Goal: Task Accomplishment & Management: Manage account settings

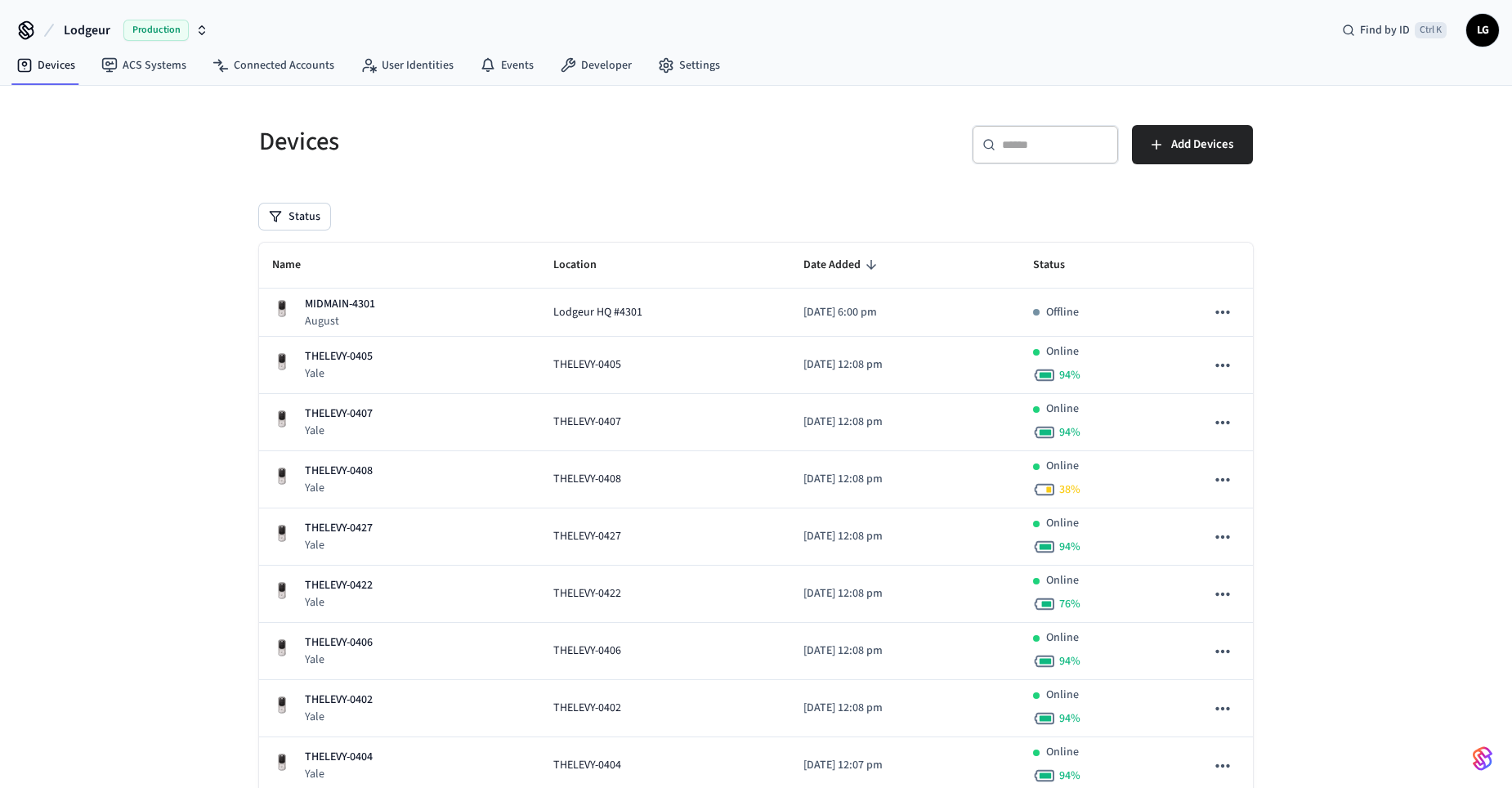
click at [1015, 148] on input "text" at bounding box center [1056, 145] width 107 height 16
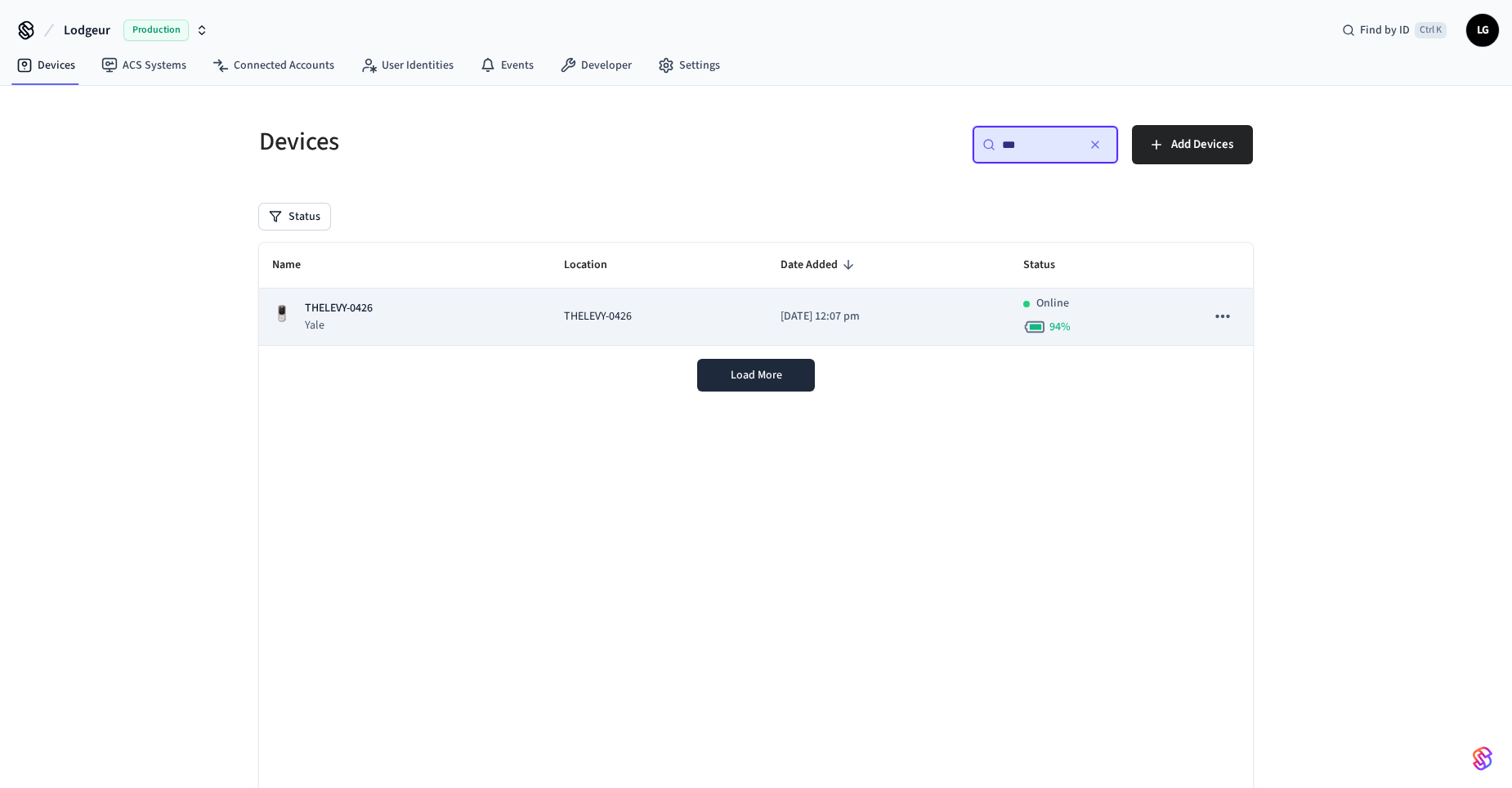
type input "***"
click at [303, 320] on div "THELEVY-0426 [GEOGRAPHIC_DATA]" at bounding box center [335, 316] width 75 height 34
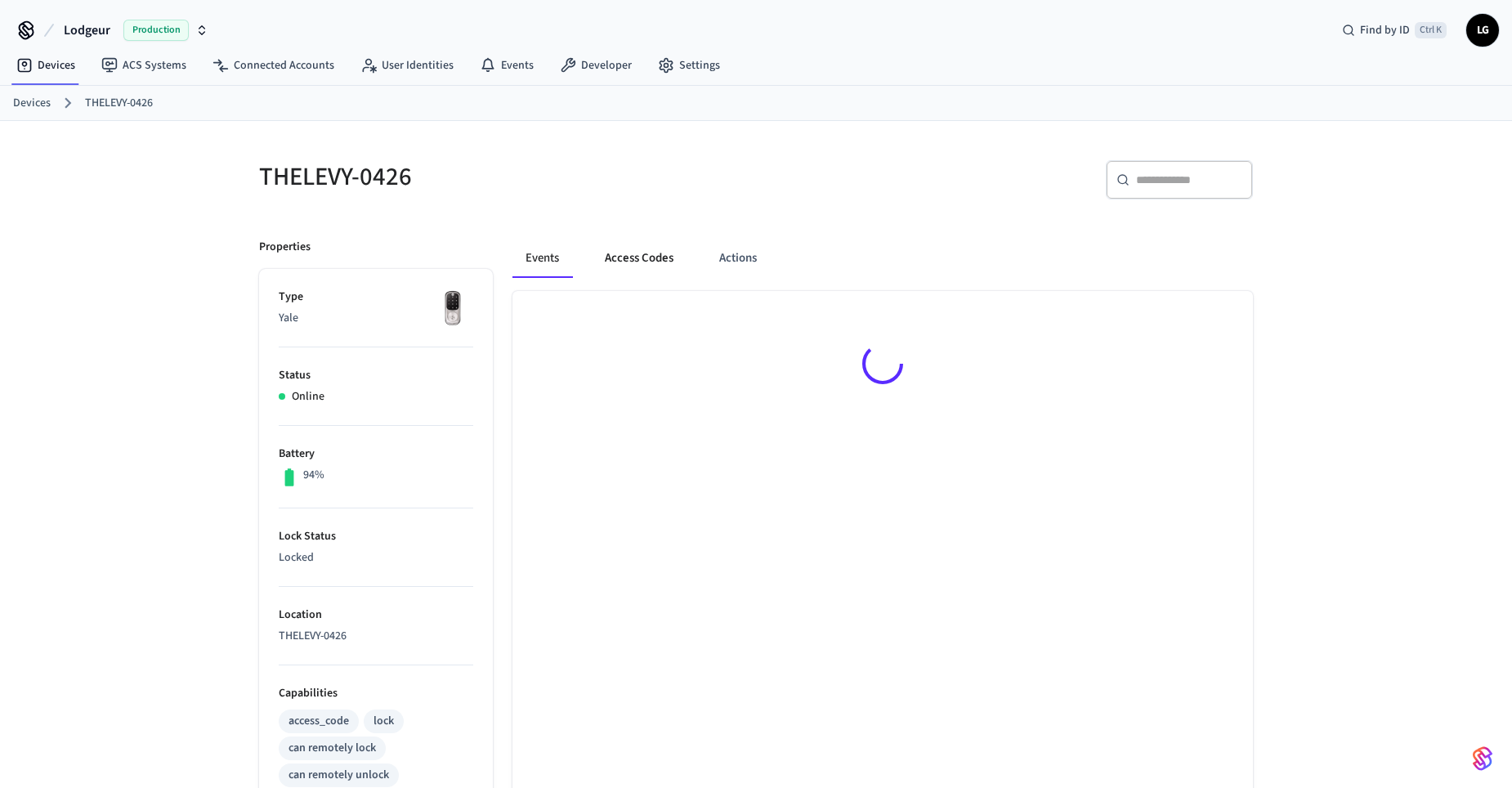
click at [654, 252] on button "Access Codes" at bounding box center [639, 258] width 95 height 39
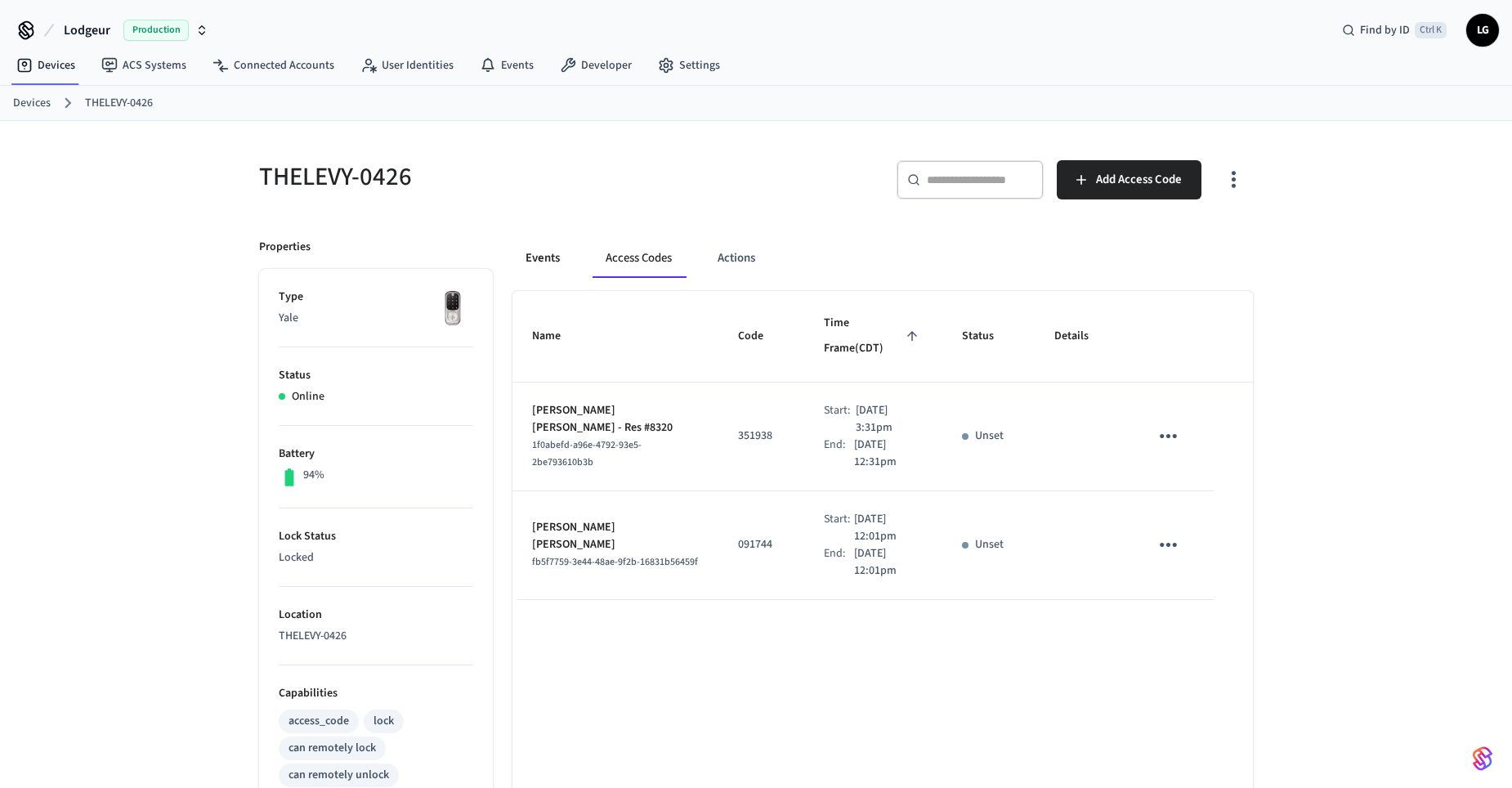
click at [559, 264] on button "Events" at bounding box center [543, 258] width 61 height 39
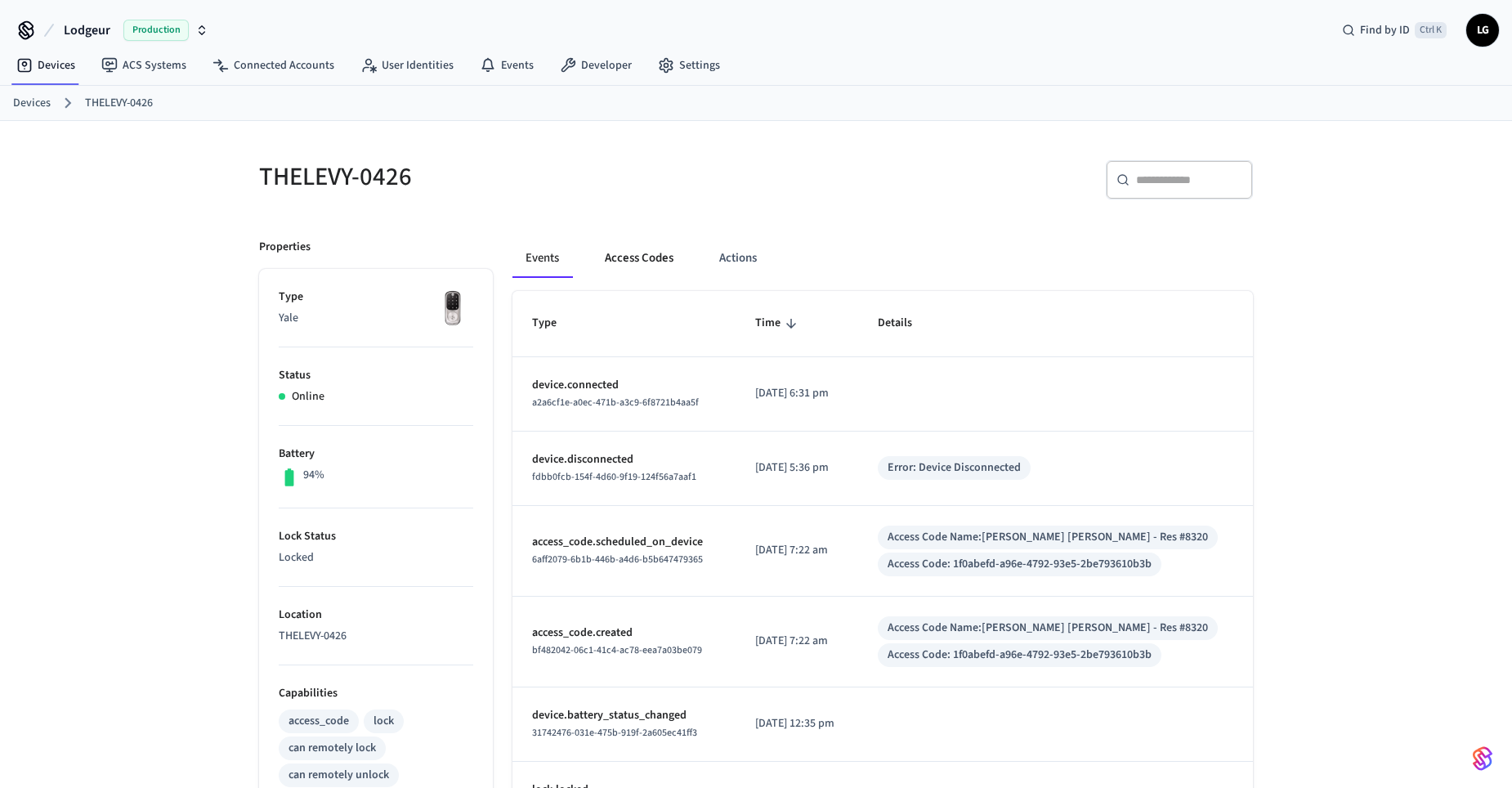
click at [624, 249] on button "Access Codes" at bounding box center [639, 258] width 95 height 39
drag, startPoint x: 655, startPoint y: 247, endPoint x: 675, endPoint y: 257, distance: 22.4
click at [654, 247] on button "Access Codes" at bounding box center [639, 258] width 95 height 39
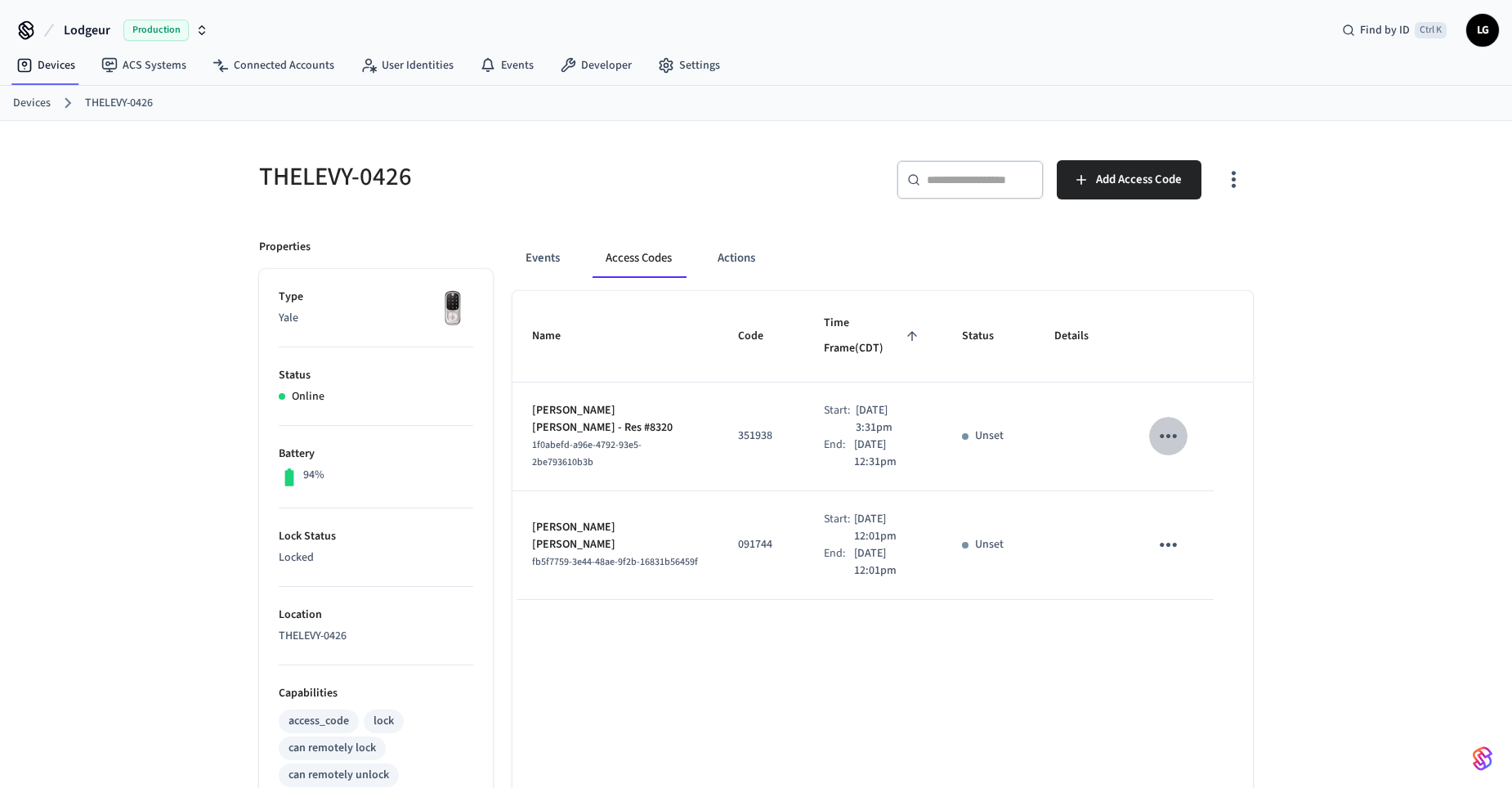
click at [1180, 423] on icon "sticky table" at bounding box center [1169, 436] width 25 height 25
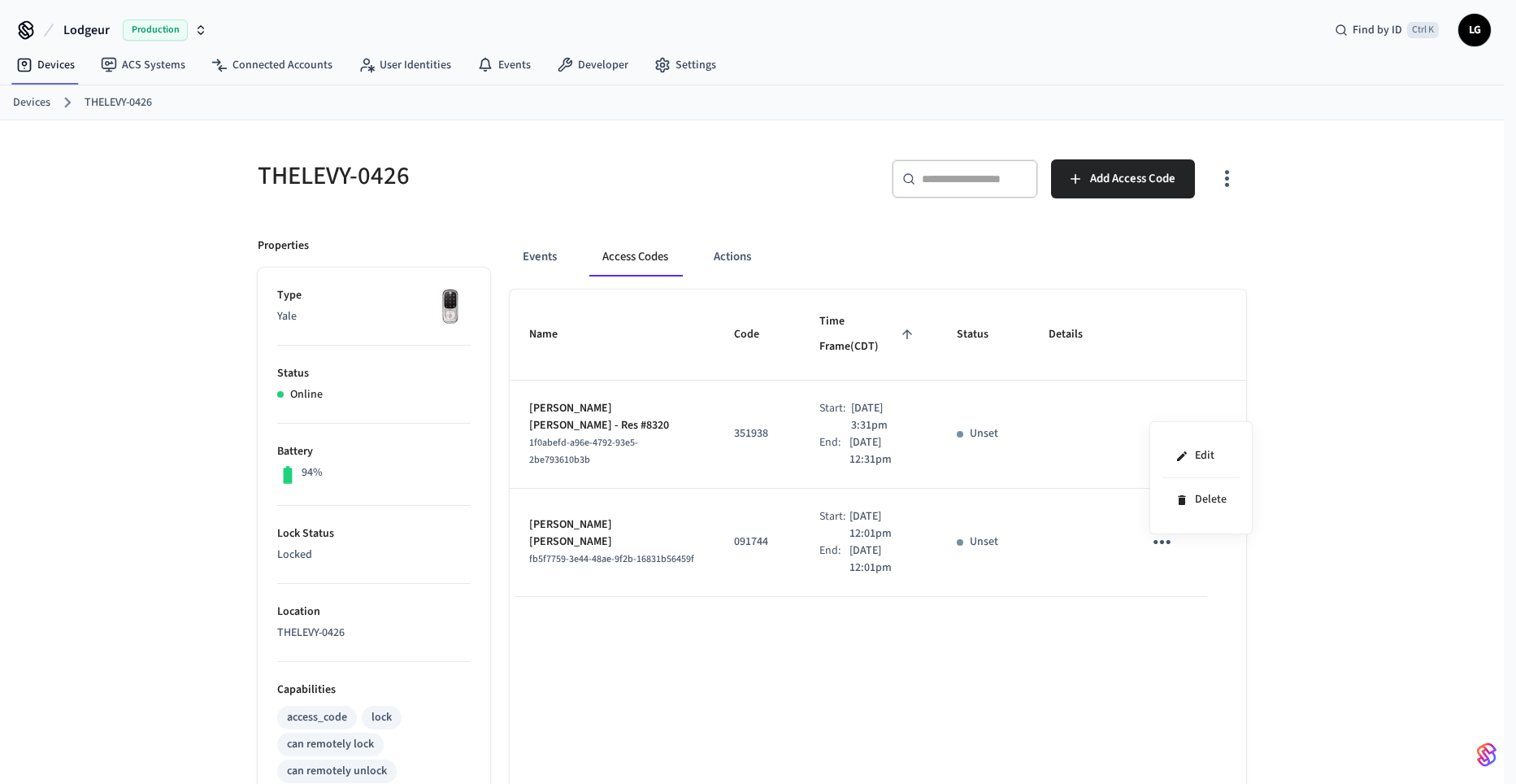
click at [534, 661] on div at bounding box center [758, 392] width 1516 height 784
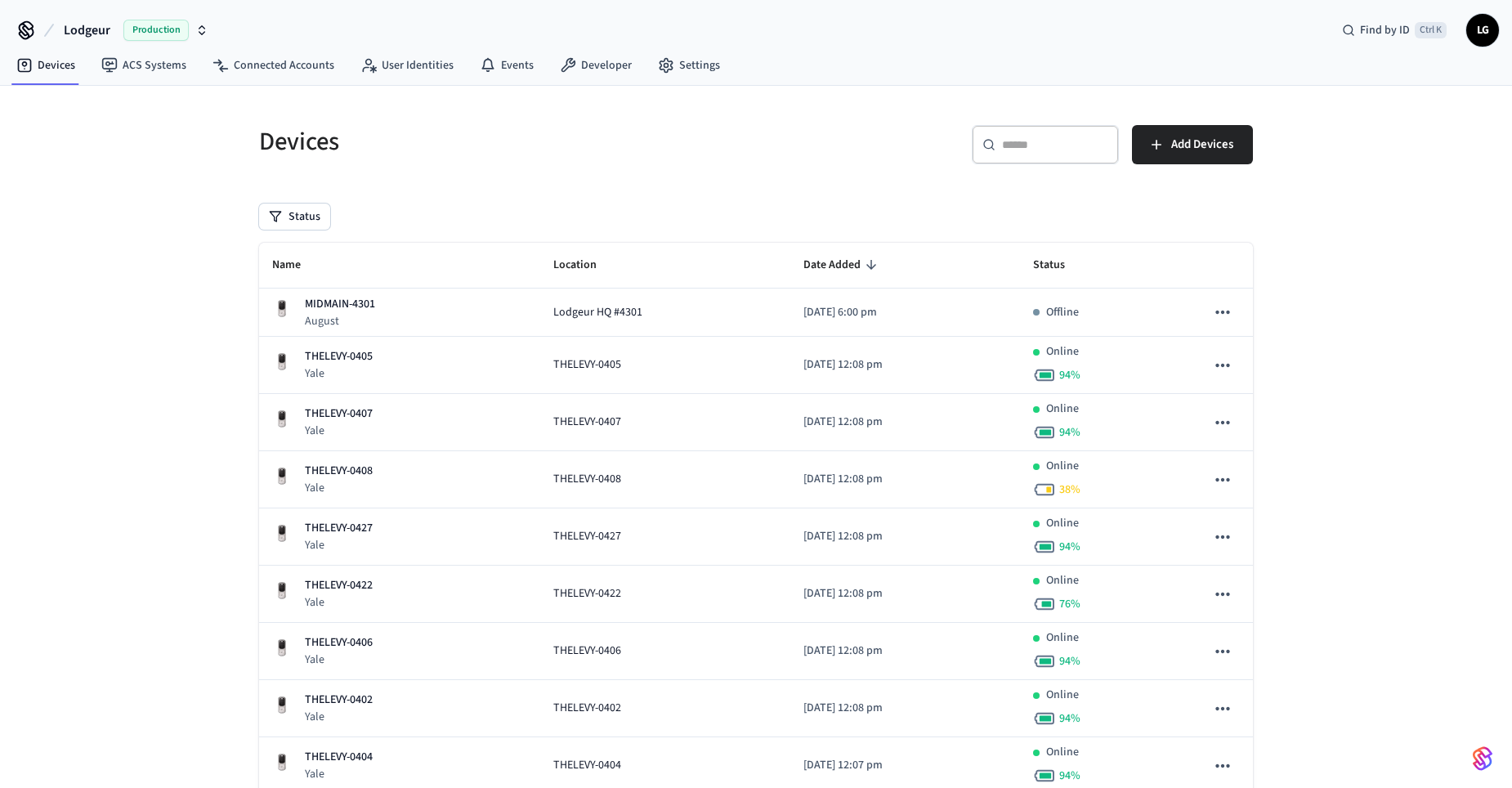
click at [1019, 151] on input "text" at bounding box center [1056, 145] width 107 height 16
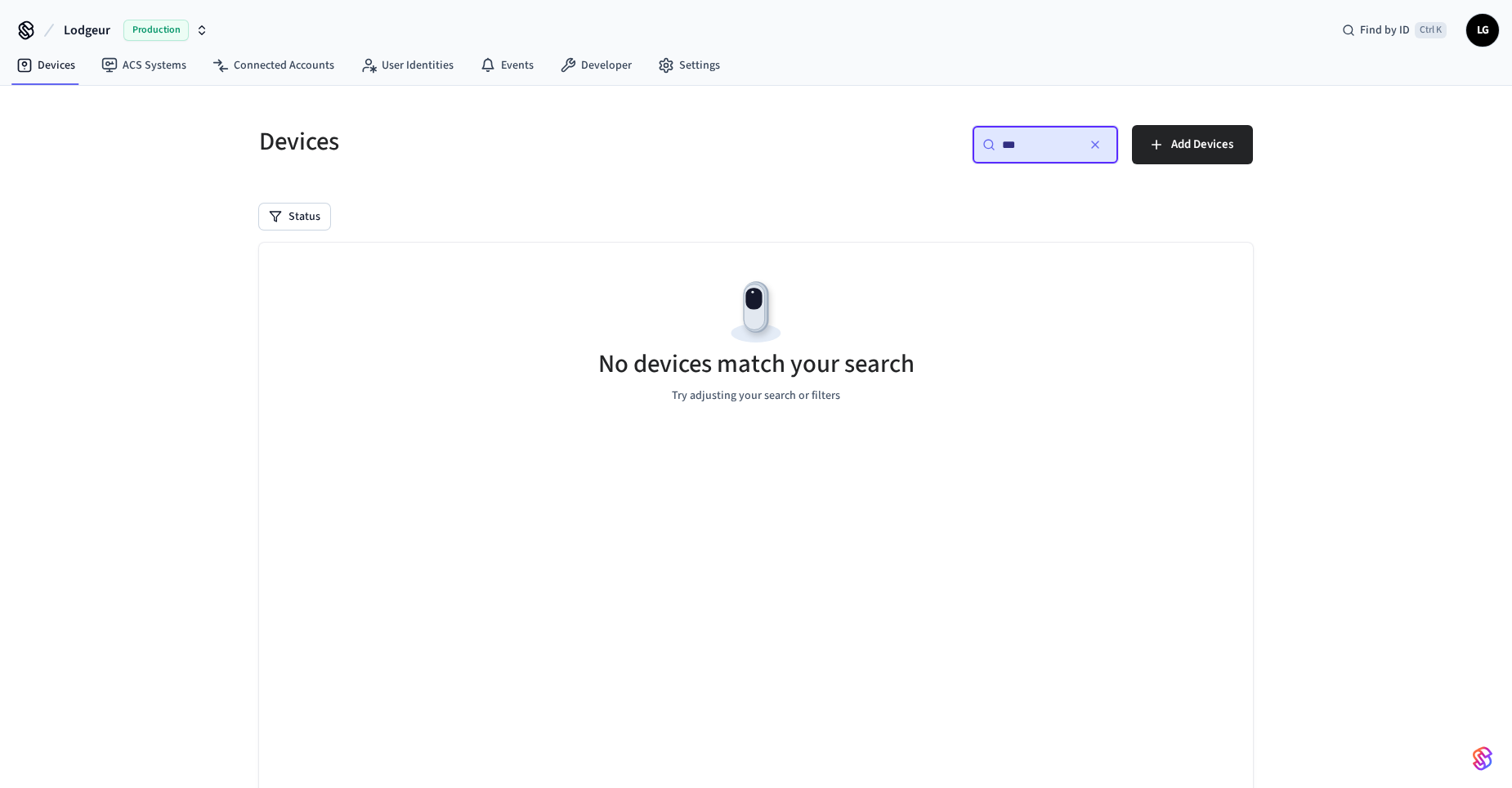
type input "***"
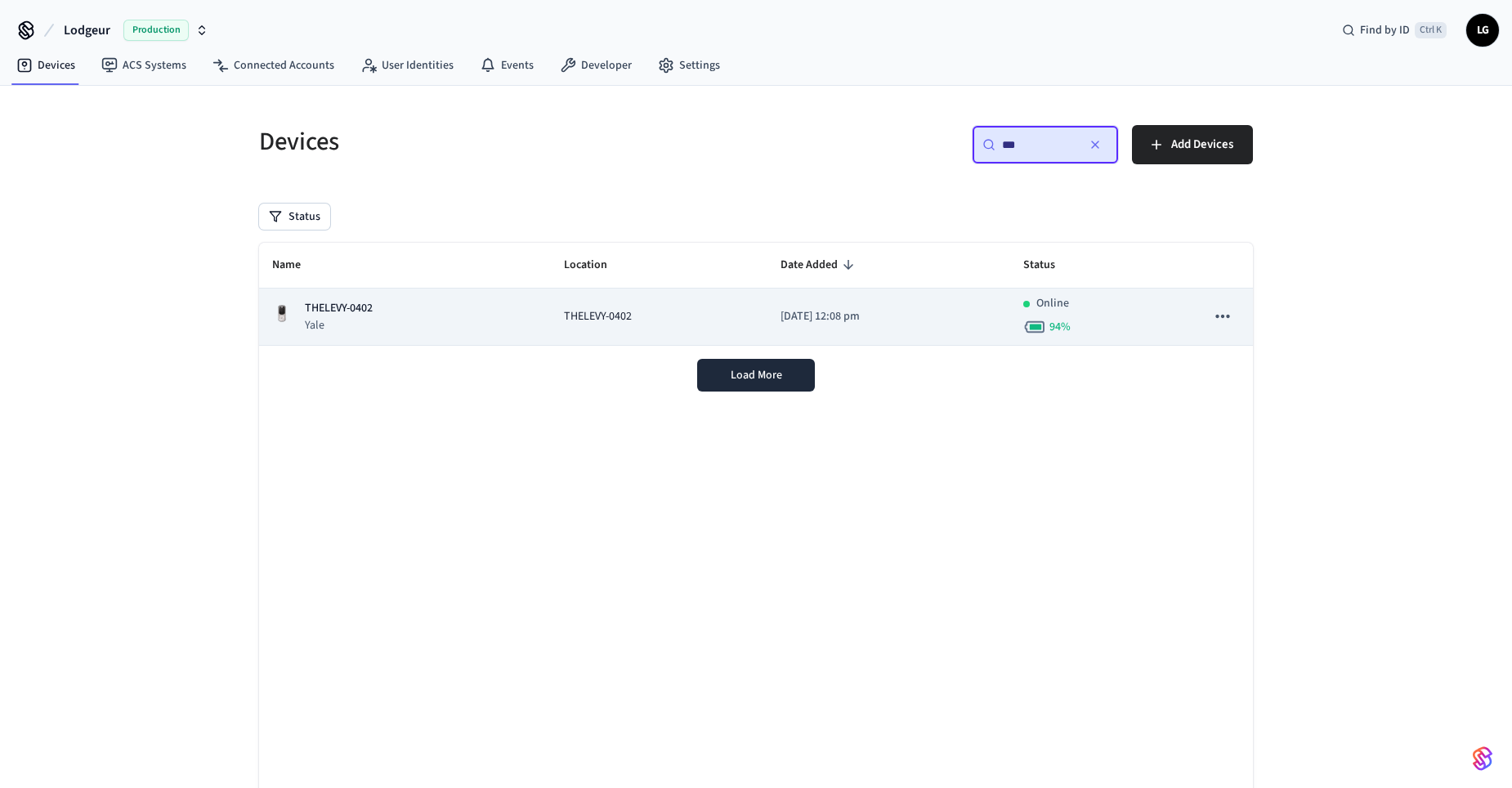
click at [385, 321] on div "THELEVY-0402 Yale" at bounding box center [405, 316] width 266 height 34
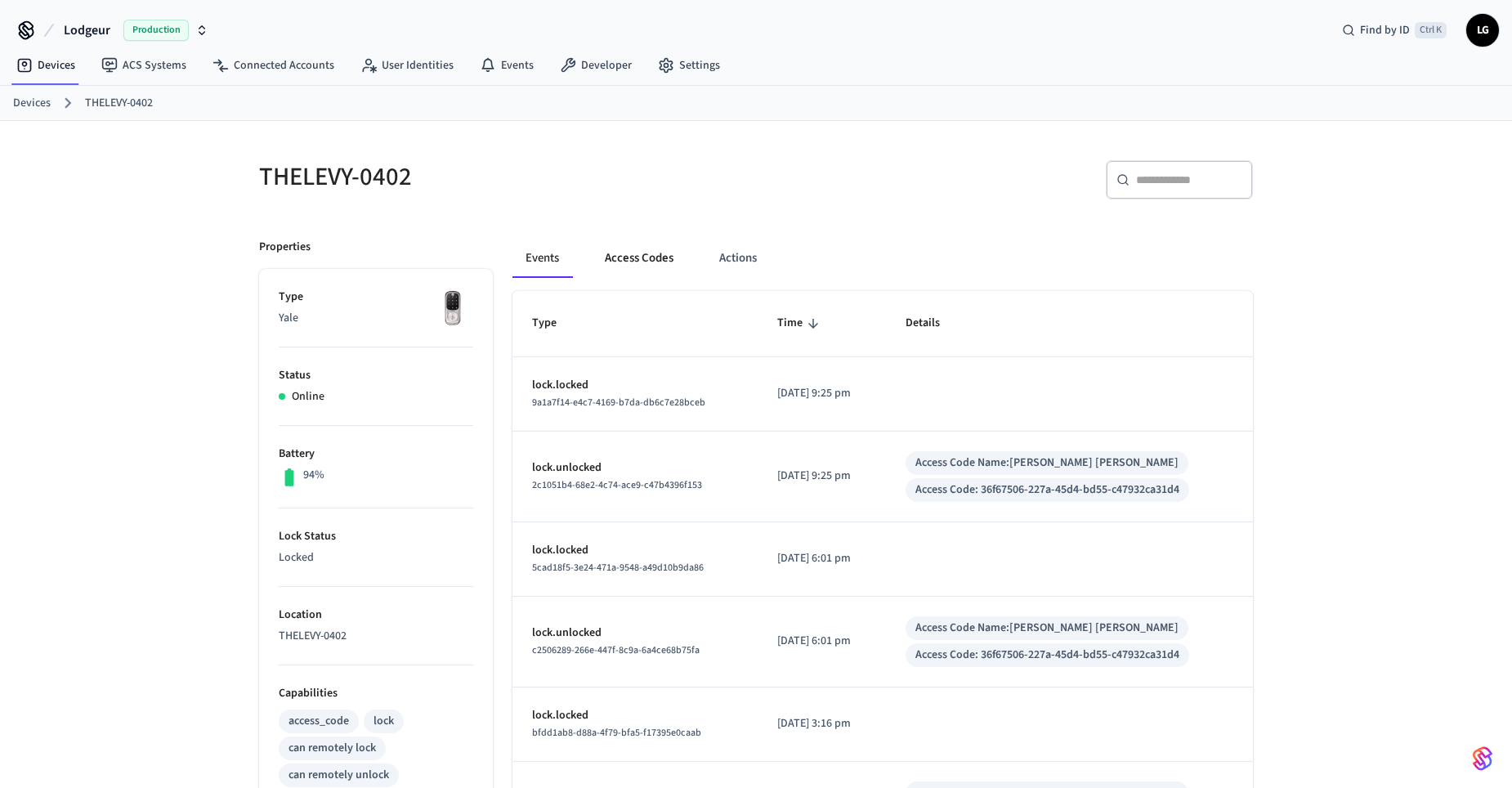
click at [633, 260] on button "Access Codes" at bounding box center [639, 258] width 95 height 39
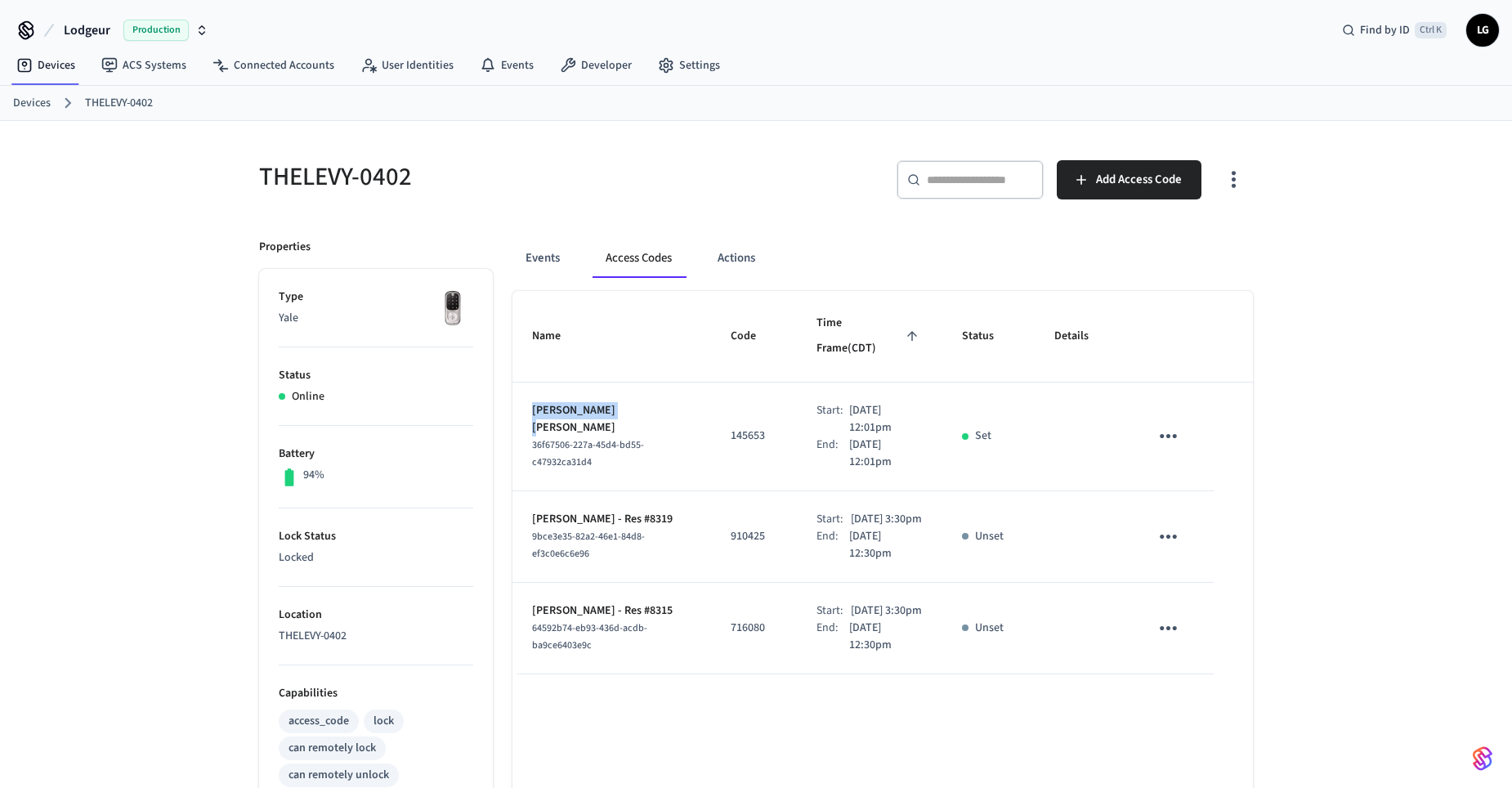
drag, startPoint x: 643, startPoint y: 394, endPoint x: 507, endPoint y: 397, distance: 136.0
click at [507, 397] on div "Events Access Codes Actions Name Code Time Frame (CDT) Status Details Raines Wi…" at bounding box center [874, 706] width 761 height 976
copy table "Name Code Time Frame (CDT) Status Details Raines Williams"
